Goal: Task Accomplishment & Management: Use online tool/utility

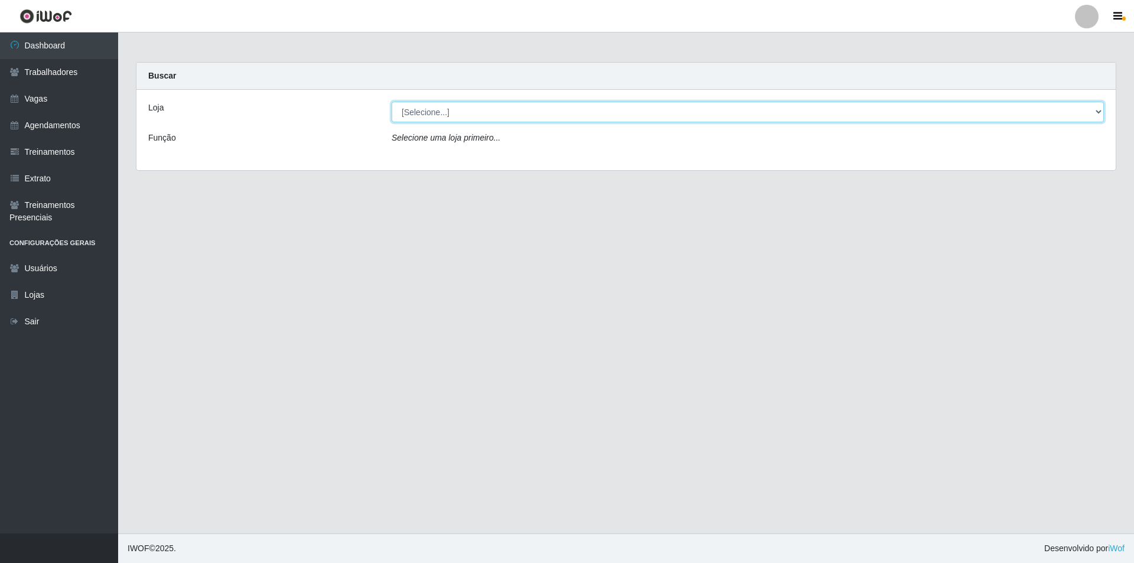
drag, startPoint x: 446, startPoint y: 106, endPoint x: 446, endPoint y: 112, distance: 6.5
click at [446, 106] on select "[Selecione...] Pizza Nostra" at bounding box center [747, 112] width 712 height 21
click at [391, 102] on select "[Selecione...] Pizza Nostra" at bounding box center [747, 112] width 712 height 21
click at [439, 114] on select "[Selecione...] Pizza Nostra" at bounding box center [747, 112] width 712 height 21
select select "337"
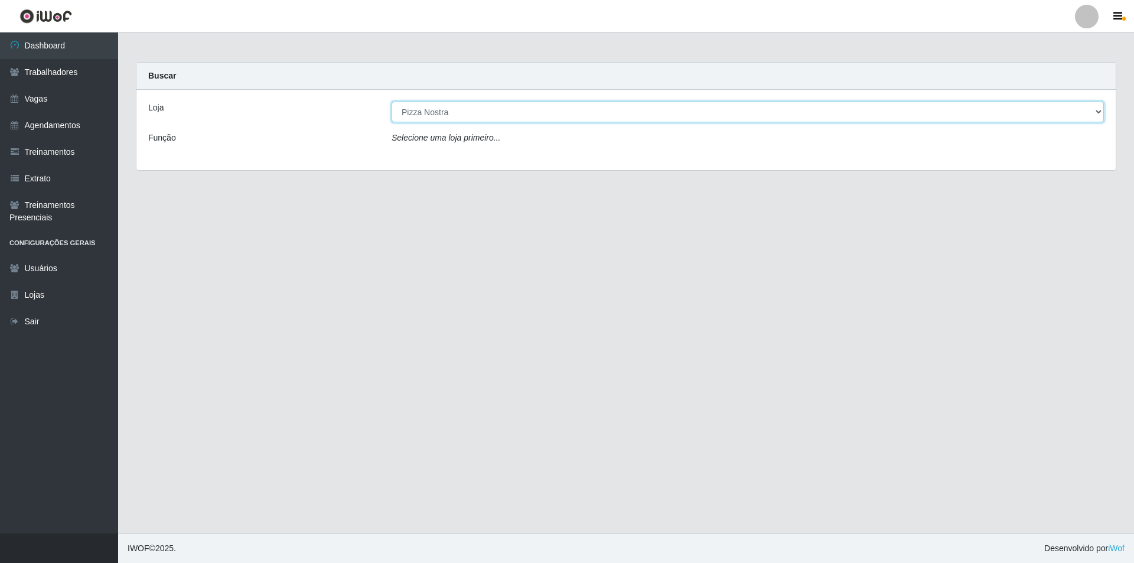
click at [391, 102] on select "[Selecione...] Pizza Nostra" at bounding box center [747, 112] width 712 height 21
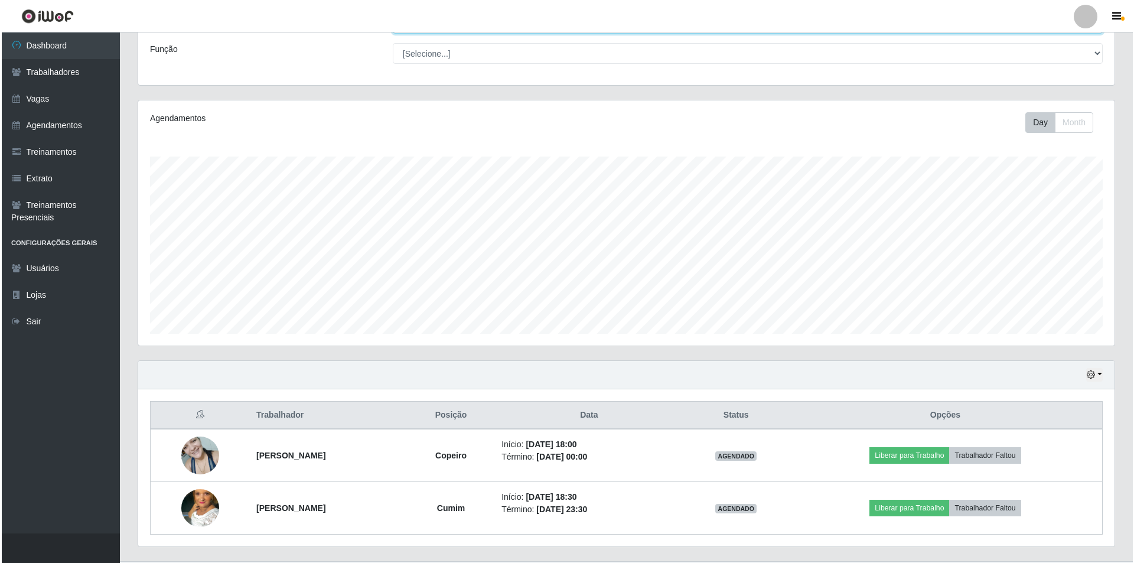
scroll to position [116, 0]
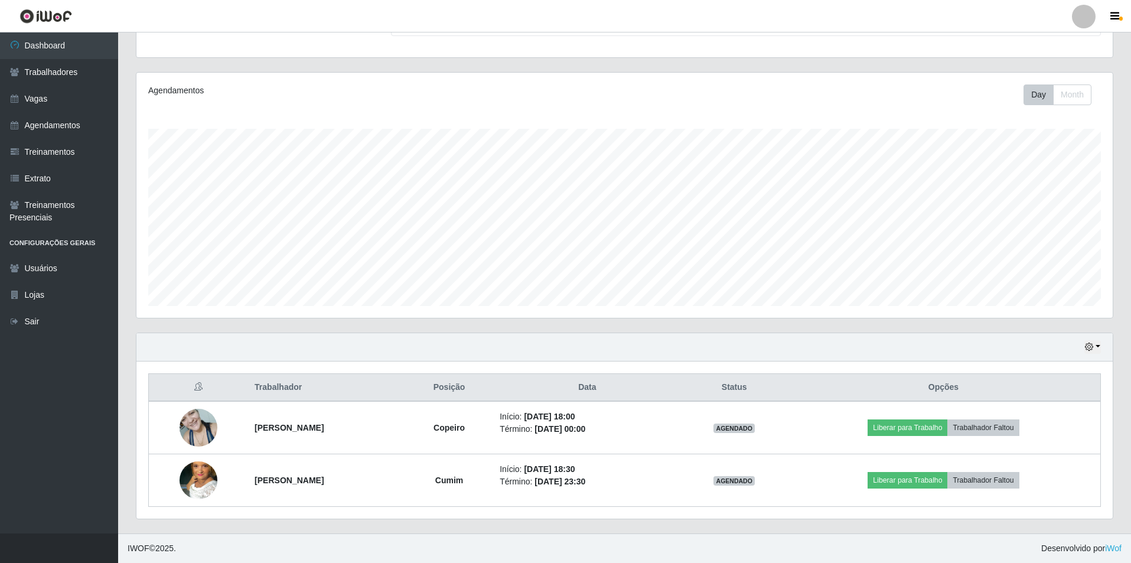
click at [828, 61] on div "Carregando... Buscar Recarregando em 11 segundos... Loja [Selecione...] Pizza N…" at bounding box center [624, 9] width 995 height 126
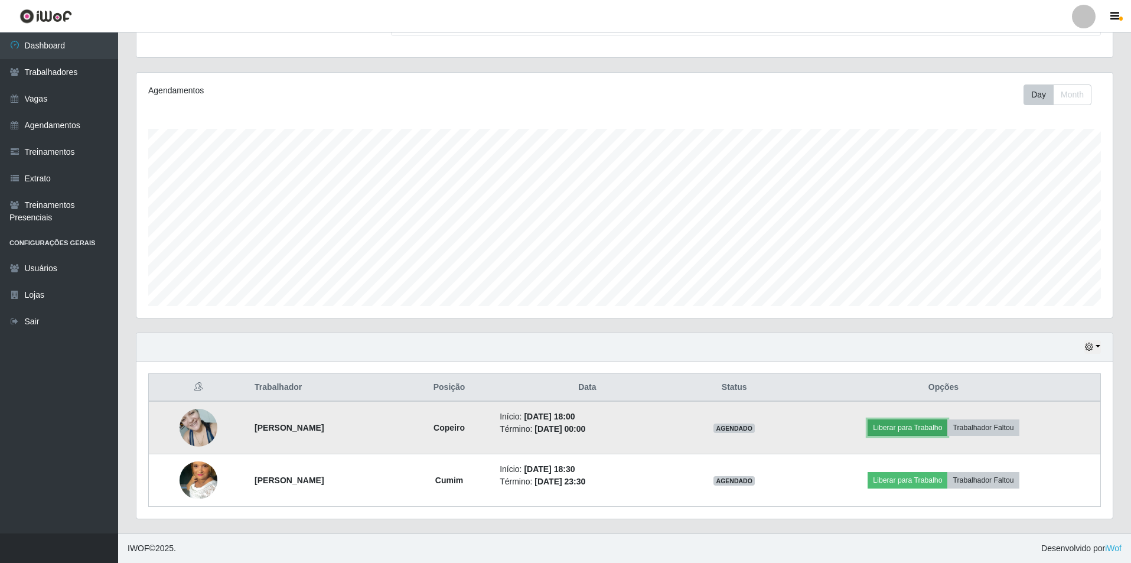
click at [929, 429] on button "Liberar para Trabalho" at bounding box center [907, 427] width 80 height 17
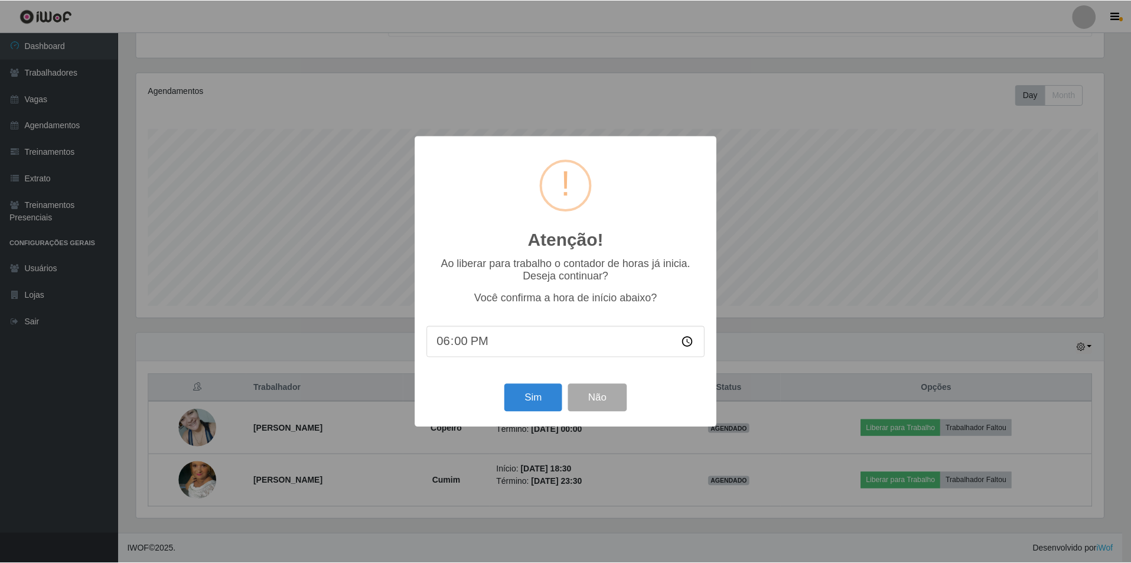
scroll to position [245, 970]
click at [513, 396] on button "Sim" at bounding box center [533, 398] width 57 height 28
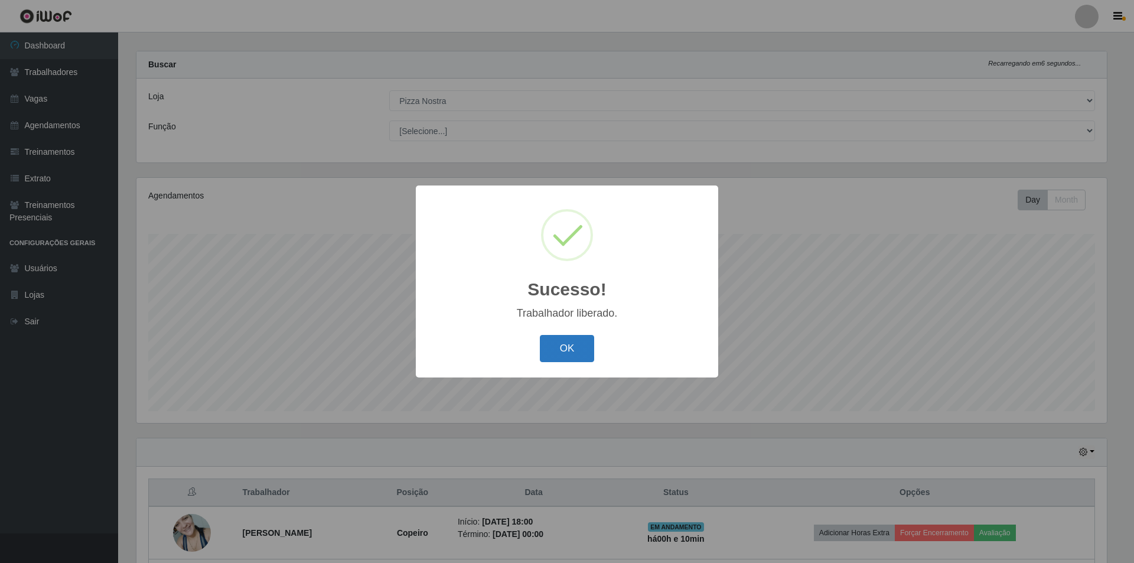
click at [567, 348] on button "OK" at bounding box center [567, 349] width 55 height 28
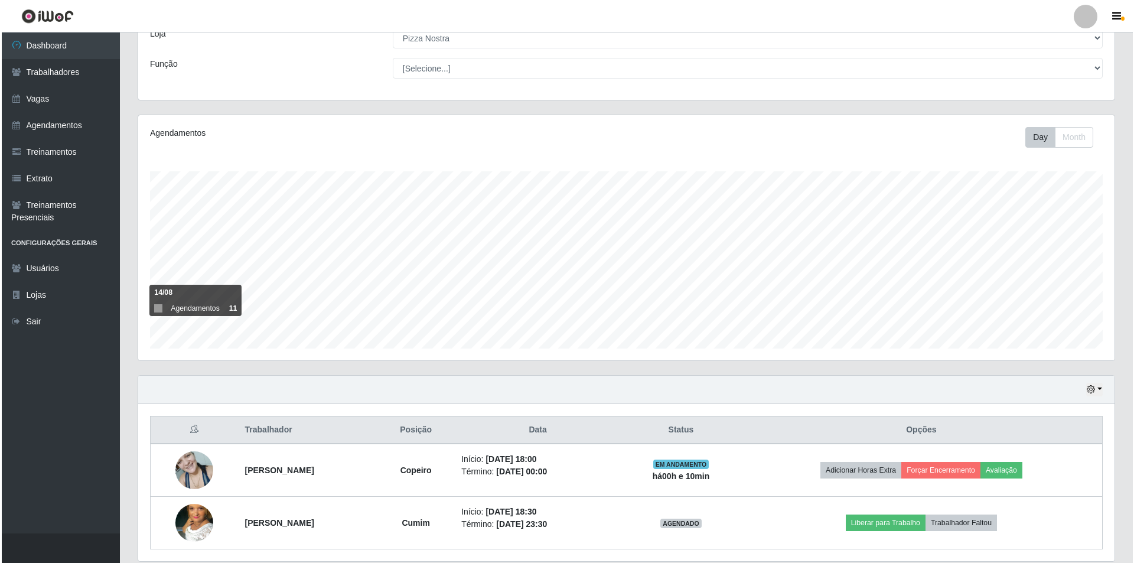
scroll to position [116, 0]
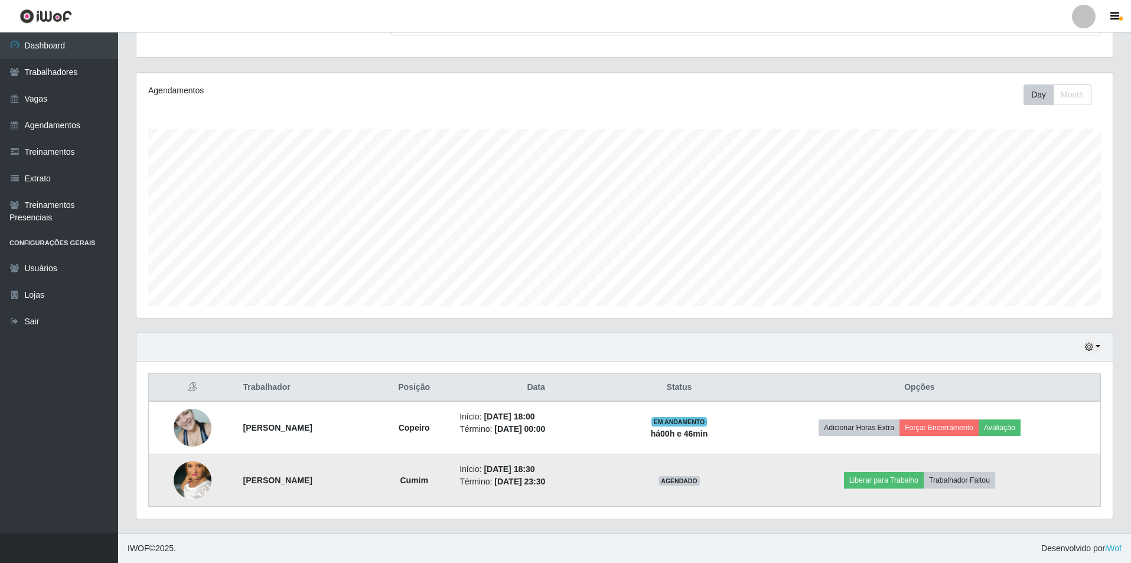
click at [857, 481] on td "Liberar para Trabalho Trabalhador Faltou" at bounding box center [920, 480] width 362 height 53
click at [868, 476] on button "Liberar para Trabalho" at bounding box center [884, 480] width 80 height 17
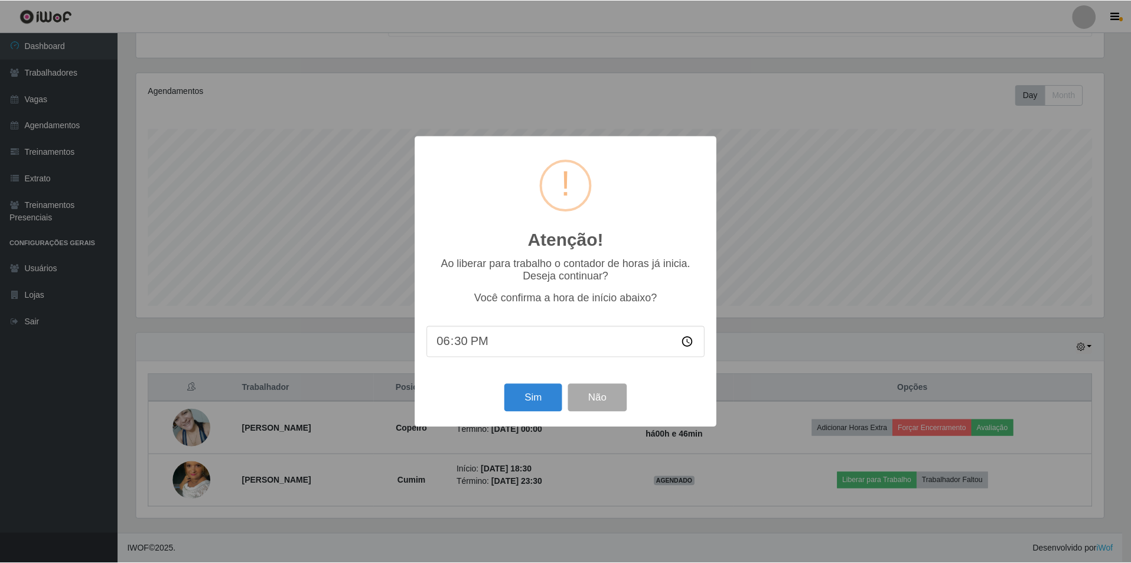
scroll to position [245, 970]
click at [537, 396] on button "Sim" at bounding box center [533, 398] width 57 height 28
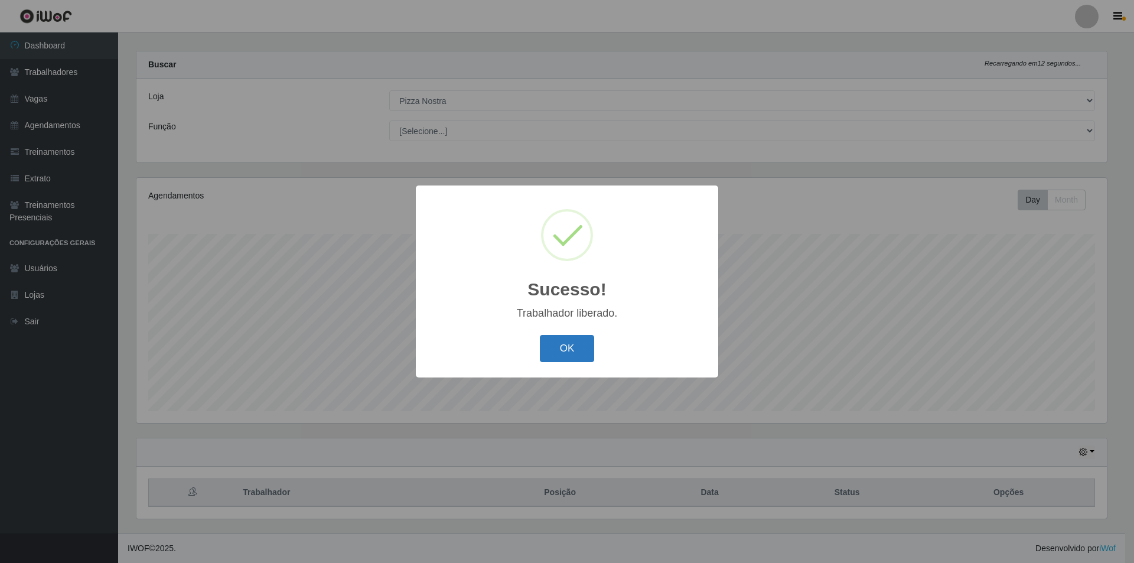
click at [589, 348] on button "OK" at bounding box center [567, 349] width 55 height 28
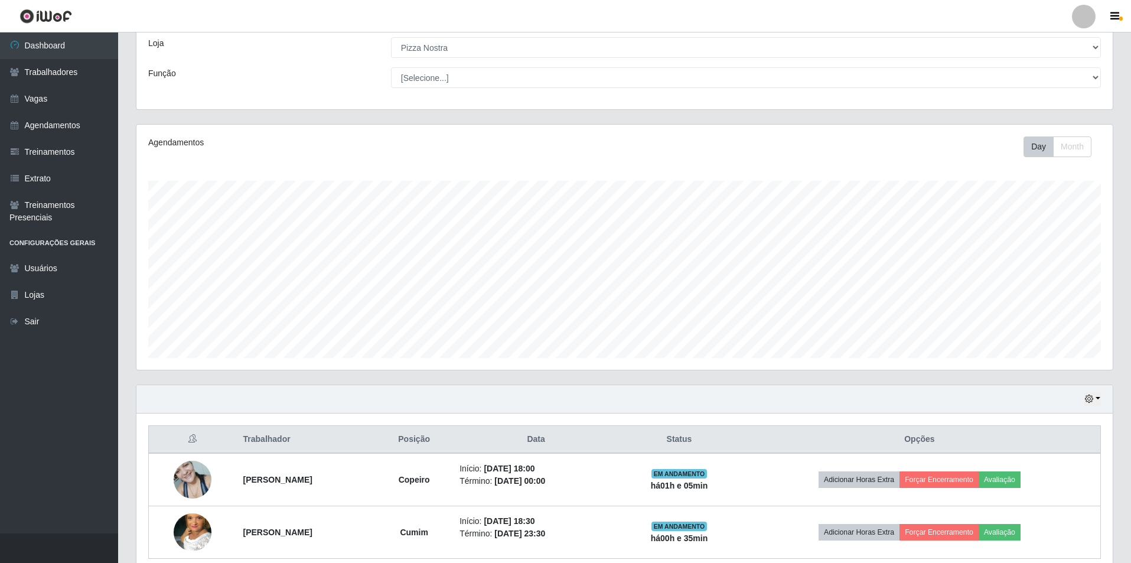
scroll to position [116, 0]
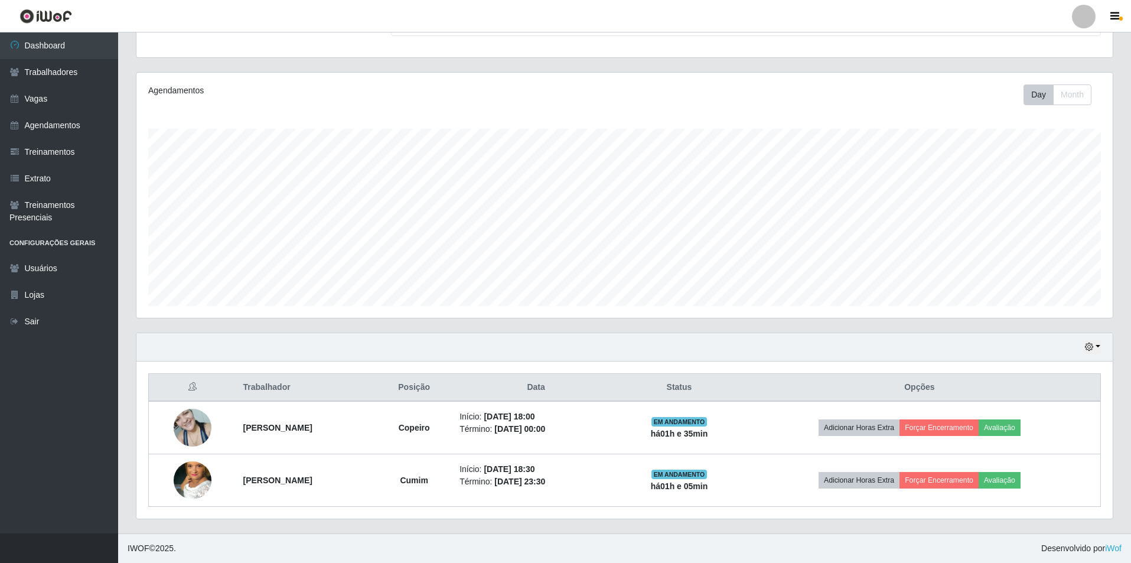
click at [800, 67] on div "Carregando... Buscar Recarregando em 5 segundos... [PERSON_NAME] [Selecione...]…" at bounding box center [624, 9] width 995 height 126
